Goal: Task Accomplishment & Management: Manage account settings

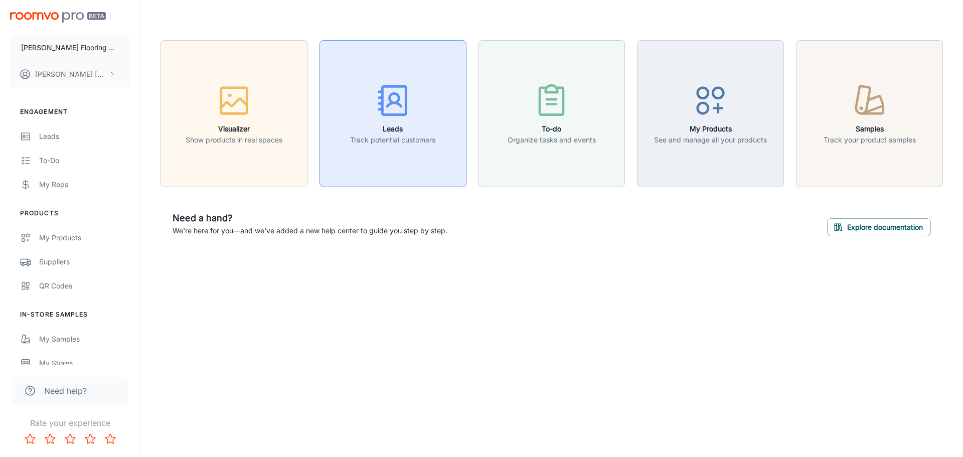
click at [399, 132] on h6 "Leads" at bounding box center [392, 128] width 85 height 11
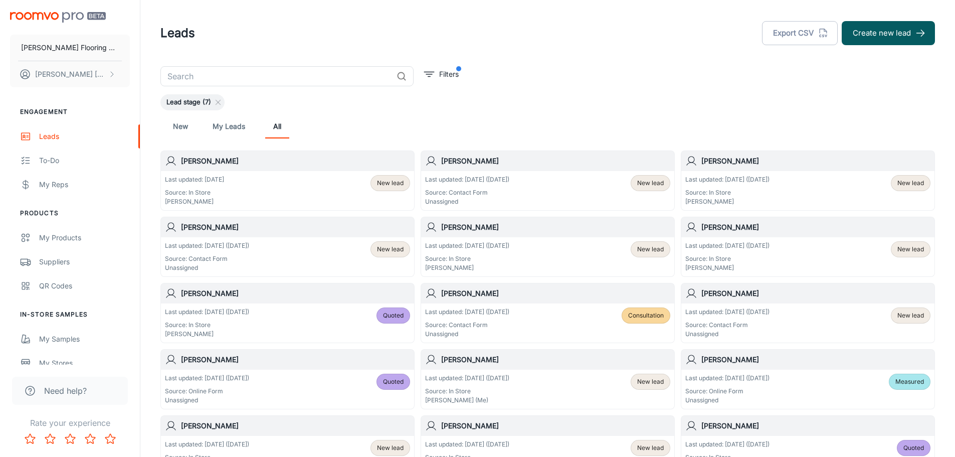
click at [530, 317] on div "Last updated: [DATE] ([DATE]) Source: Contact Form Unassigned Consultation" at bounding box center [547, 322] width 245 height 31
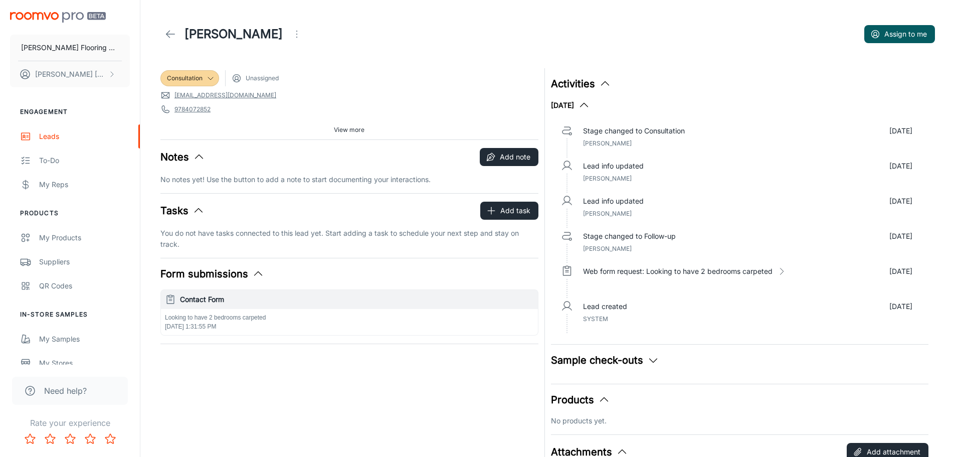
click at [355, 125] on span "View more" at bounding box center [349, 129] width 31 height 9
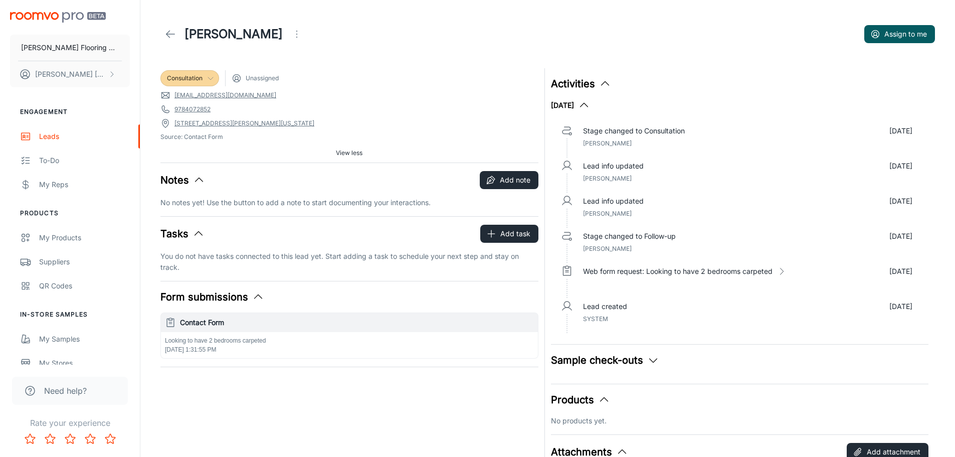
click at [211, 75] on icon at bounding box center [211, 78] width 8 height 8
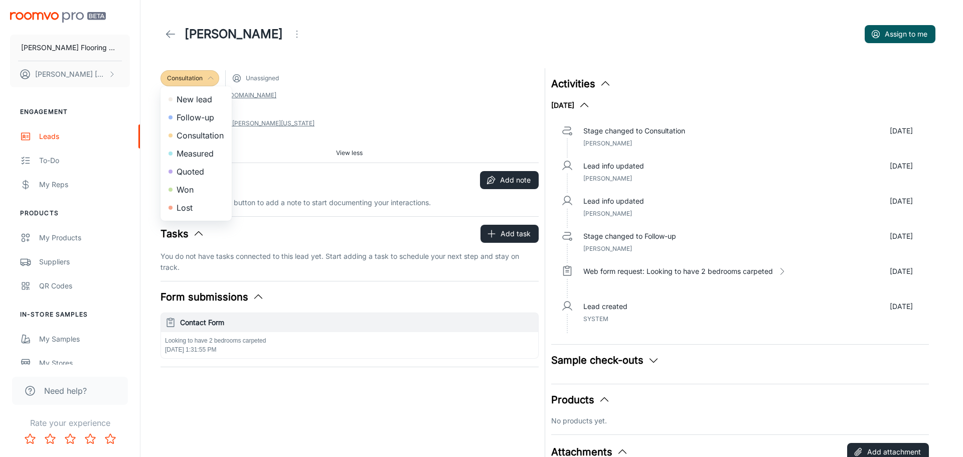
click at [208, 150] on li "Measured" at bounding box center [195, 153] width 71 height 18
